Goal: Information Seeking & Learning: Compare options

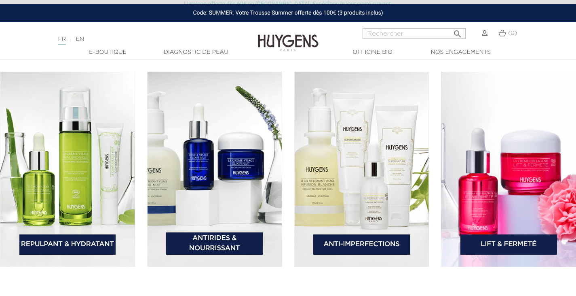
scroll to position [1214, 0]
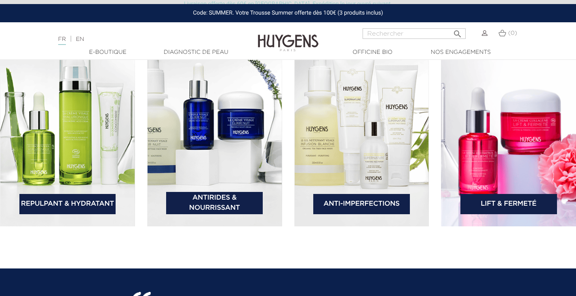
click at [250, 134] on img at bounding box center [214, 128] width 135 height 195
click at [74, 203] on link "Repulpant & Hydratant" at bounding box center [67, 204] width 97 height 20
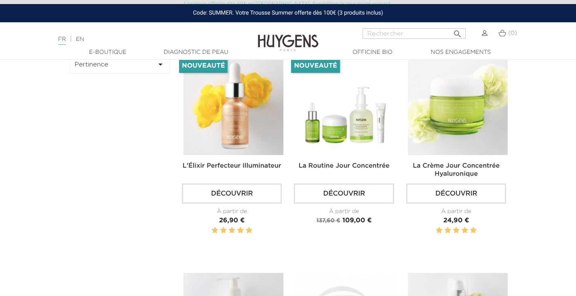
scroll to position [243, 0]
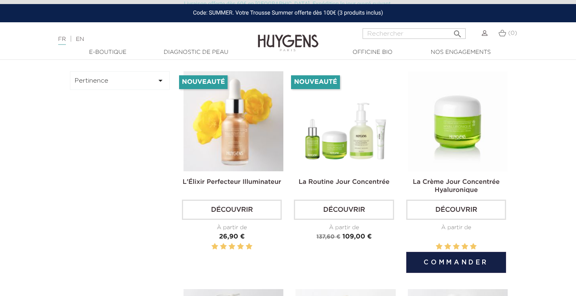
click at [474, 143] on img at bounding box center [458, 121] width 100 height 100
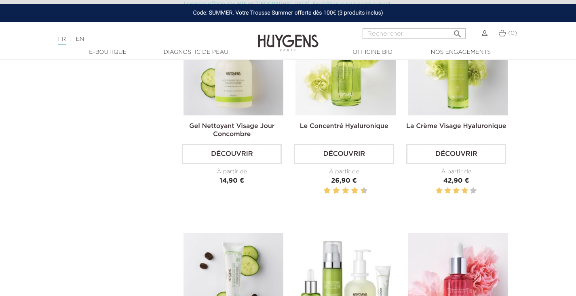
scroll to position [485, 0]
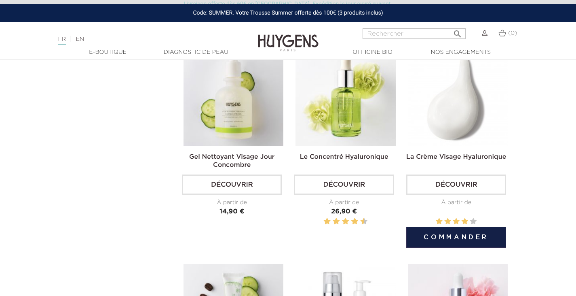
click at [483, 115] on img at bounding box center [458, 96] width 100 height 100
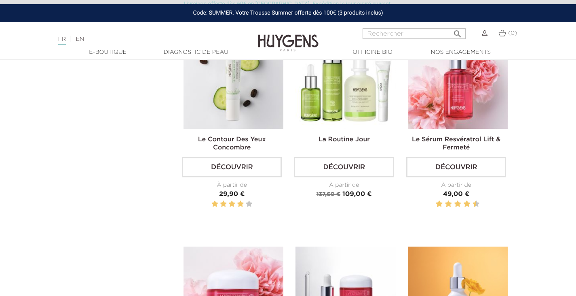
scroll to position [728, 0]
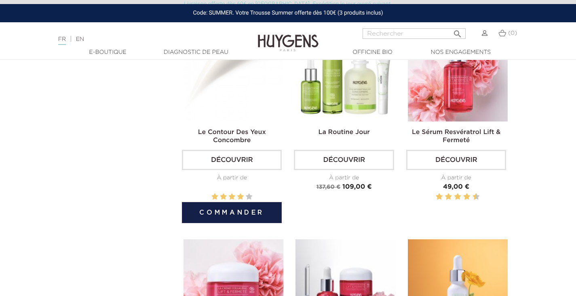
click at [211, 76] on img at bounding box center [234, 71] width 100 height 100
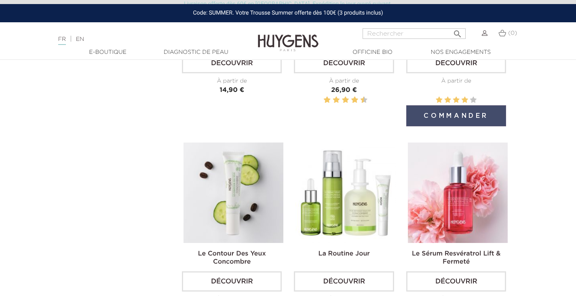
scroll to position [688, 0]
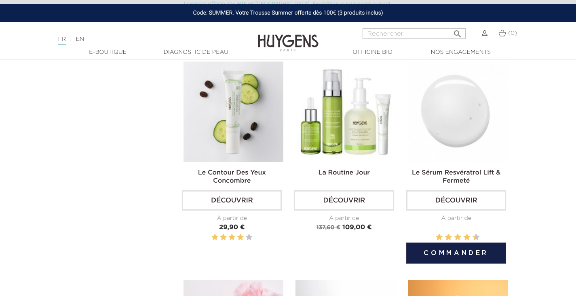
click at [458, 146] on img at bounding box center [458, 111] width 100 height 100
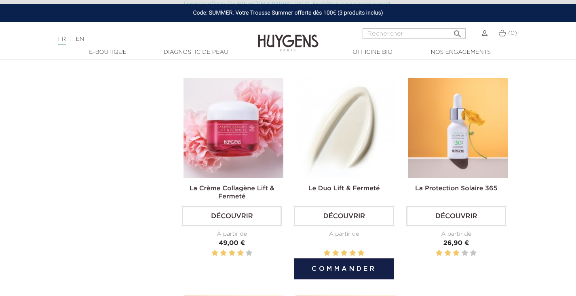
scroll to position [890, 0]
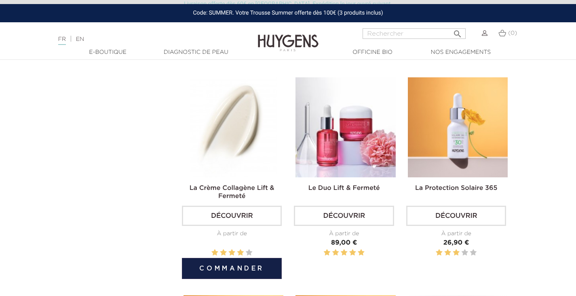
click at [230, 140] on img at bounding box center [234, 127] width 100 height 100
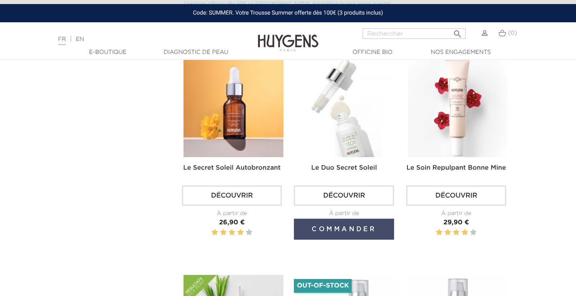
scroll to position [1133, 0]
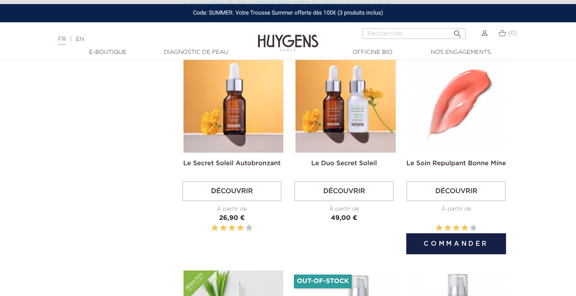
click at [470, 125] on img at bounding box center [458, 102] width 100 height 100
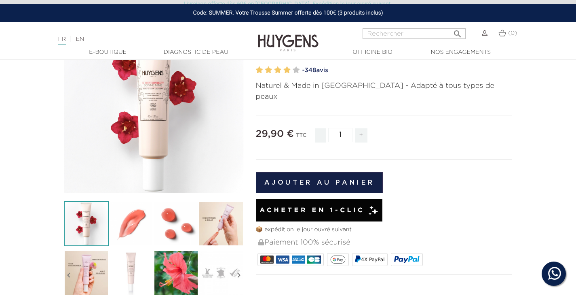
scroll to position [121, 0]
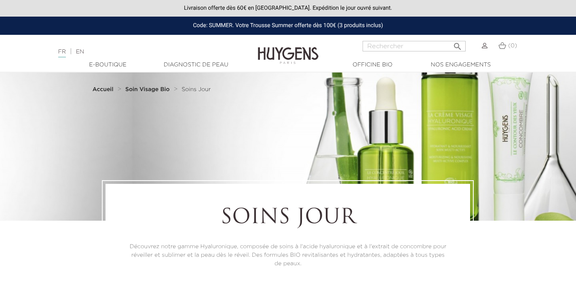
click at [153, 89] on strong "Soin Visage Bio" at bounding box center [147, 90] width 45 height 6
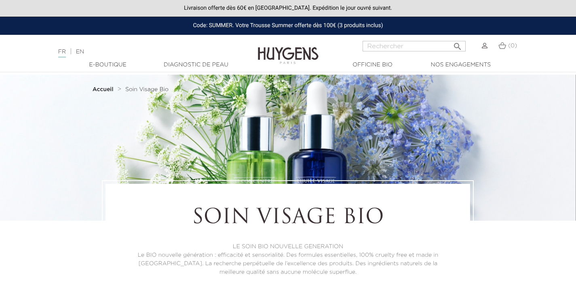
click at [108, 90] on strong "Accueil" at bounding box center [103, 90] width 21 height 6
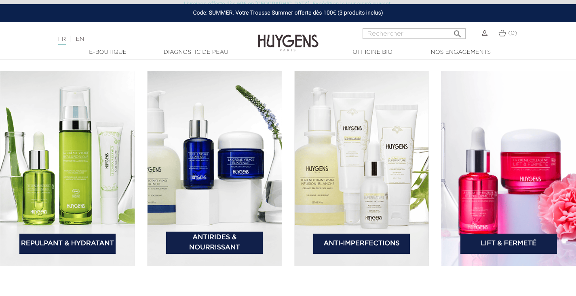
scroll to position [1173, 0]
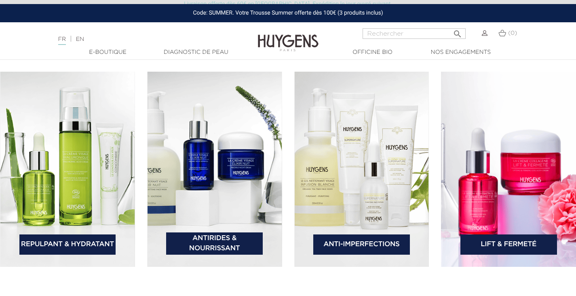
click at [218, 160] on img at bounding box center [214, 169] width 135 height 195
click at [224, 236] on link "Antirides & Nourrissant" at bounding box center [214, 243] width 97 height 22
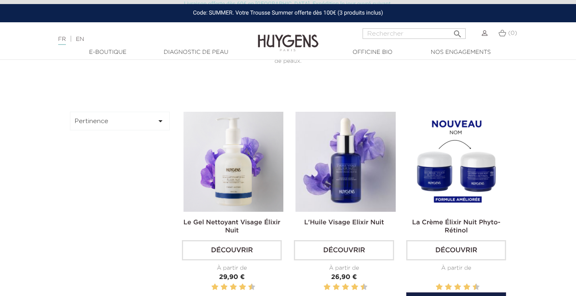
scroll to position [283, 0]
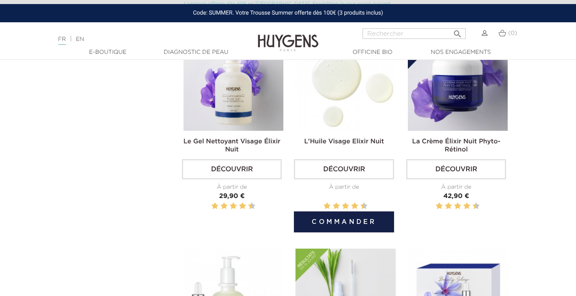
click at [345, 108] on img at bounding box center [346, 81] width 100 height 100
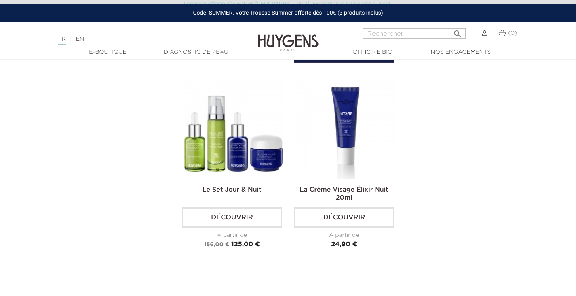
scroll to position [890, 0]
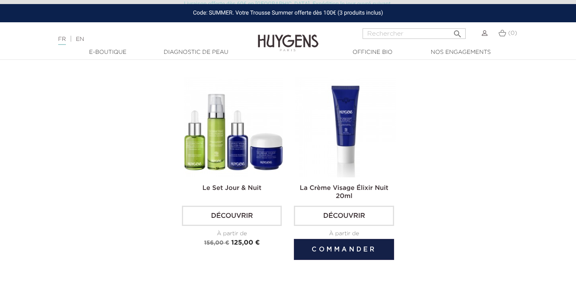
click at [358, 144] on img at bounding box center [346, 127] width 100 height 100
